Goal: Transaction & Acquisition: Purchase product/service

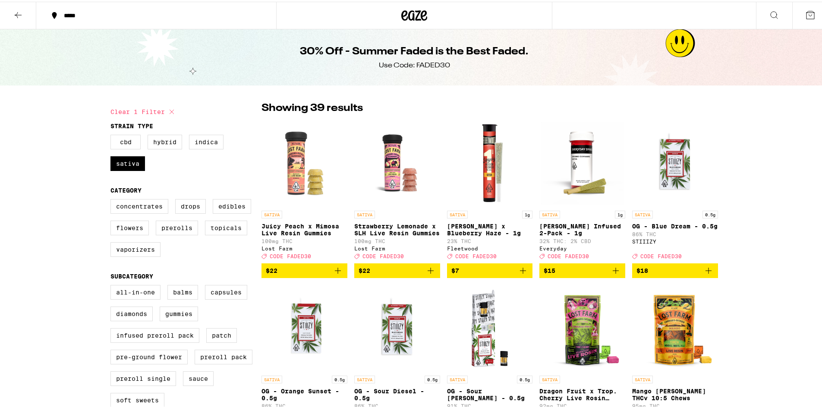
click at [112, 284] on input "STIIIZY Cartridge - 0.5g" at bounding box center [112, 284] width 0 height 0
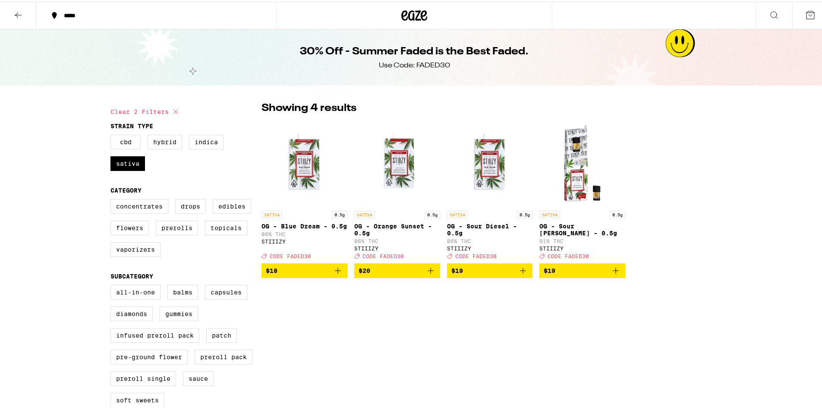
click at [112, 284] on input "STIIIZY Cartridge - 0.5g" at bounding box center [112, 284] width 0 height 0
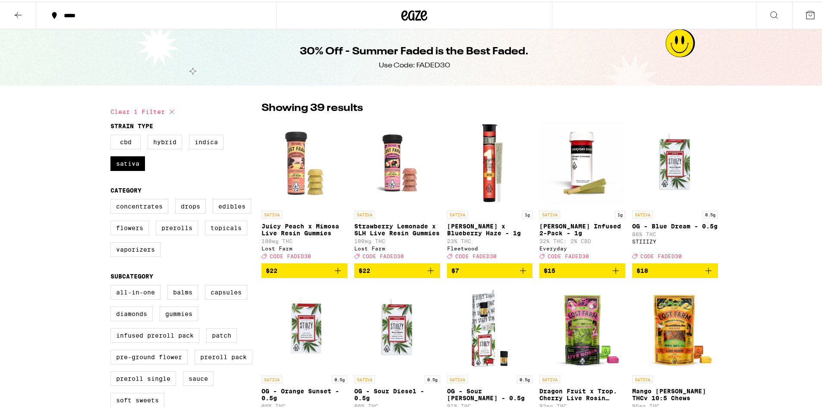
click at [112, 284] on input "STIIIZY Cartridge - 0.5g" at bounding box center [112, 284] width 0 height 0
checkbox input "true"
